Goal: Task Accomplishment & Management: Use online tool/utility

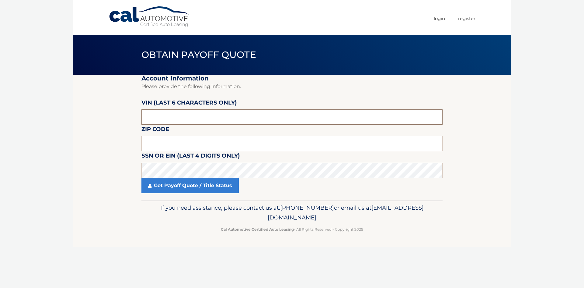
click at [211, 114] on input "text" at bounding box center [292, 116] width 301 height 15
paste input "538234"
type input "538234"
paste input "12736"
drag, startPoint x: 224, startPoint y: 142, endPoint x: 223, endPoint y: 145, distance: 3.8
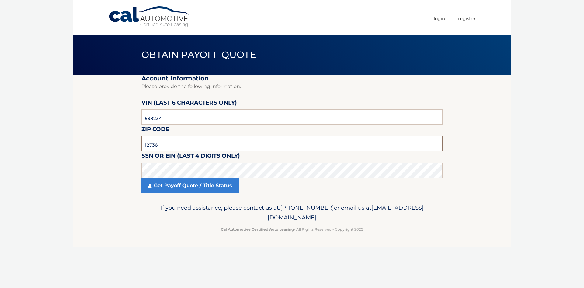
click at [224, 142] on input "12736" at bounding box center [292, 143] width 301 height 15
type input "12736"
click at [192, 188] on link "Get Payoff Quote / Title Status" at bounding box center [190, 185] width 97 height 15
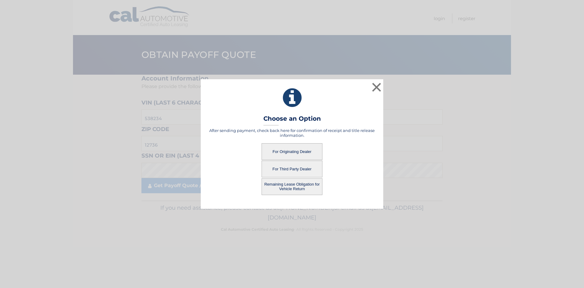
click at [292, 188] on button "Remaining Lease Obligation for Vehicle Return" at bounding box center [292, 186] width 61 height 17
click at [293, 186] on button "Remaining Lease Obligation for Vehicle Return" at bounding box center [292, 186] width 61 height 17
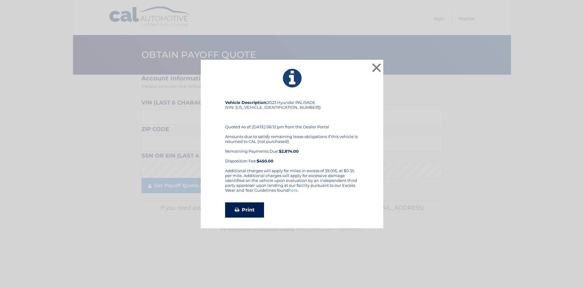
click at [246, 208] on link "Print" at bounding box center [244, 209] width 39 height 15
